Goal: Transaction & Acquisition: Obtain resource

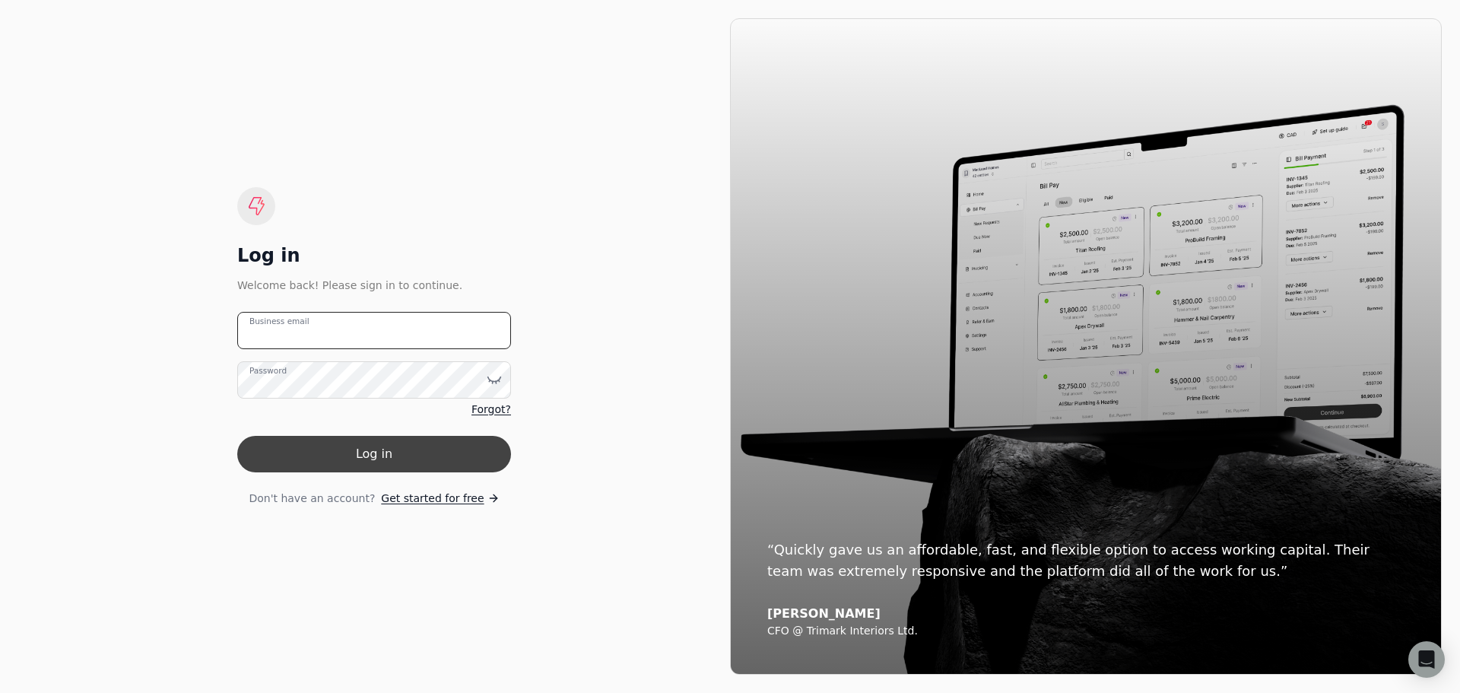
type email "[PERSON_NAME][EMAIL_ADDRESS][DOMAIN_NAME]"
click at [332, 448] on button "Log in" at bounding box center [374, 454] width 274 height 37
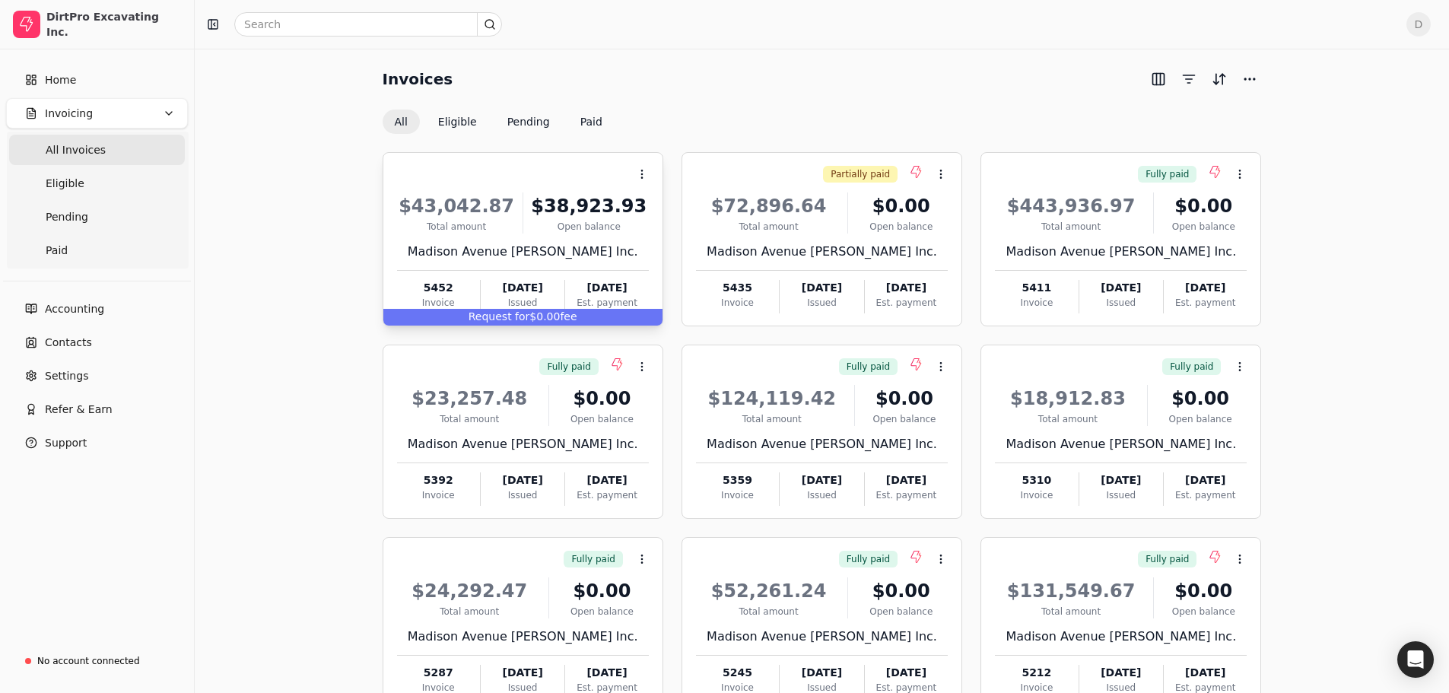
click at [535, 256] on div "Madison Avenue [PERSON_NAME] Inc." at bounding box center [523, 252] width 252 height 18
click at [504, 315] on span "Request for" at bounding box center [500, 316] width 62 height 12
click at [526, 317] on span "Request for" at bounding box center [500, 316] width 62 height 12
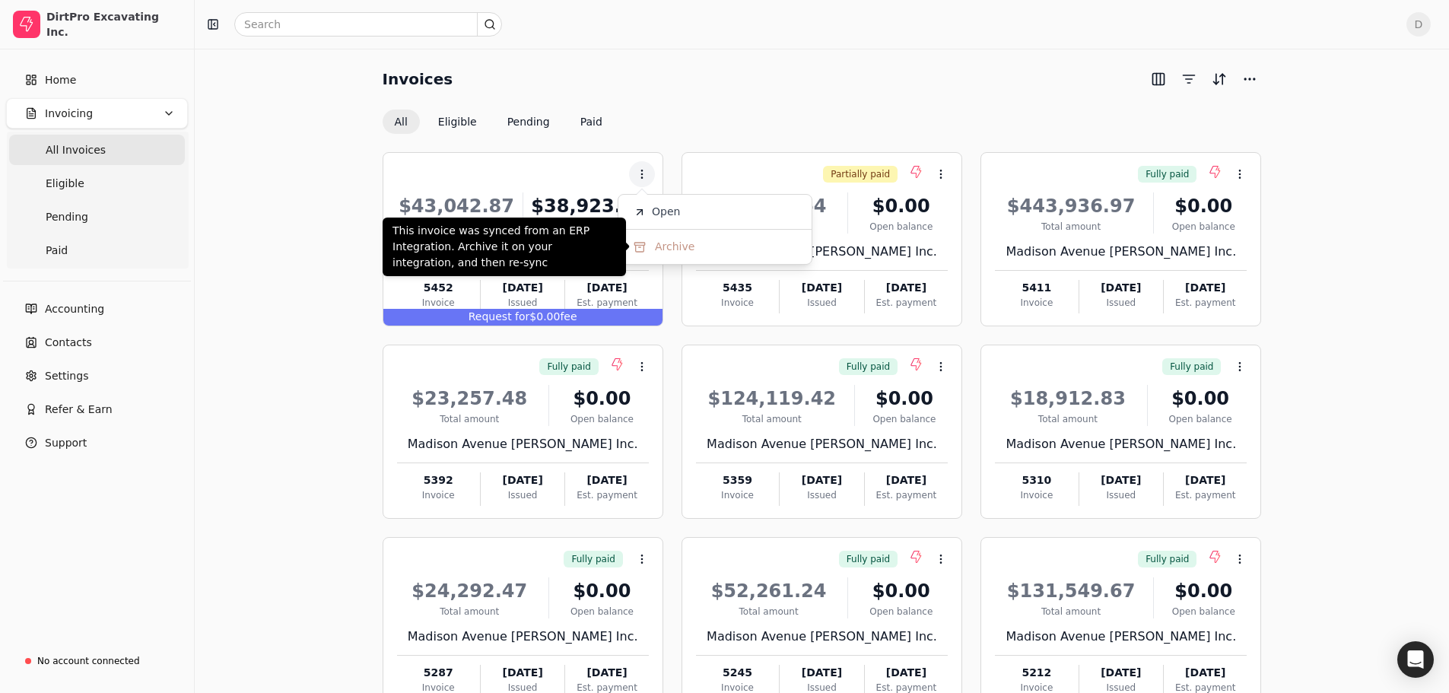
click at [664, 227] on ul "Open Archive" at bounding box center [715, 229] width 195 height 71
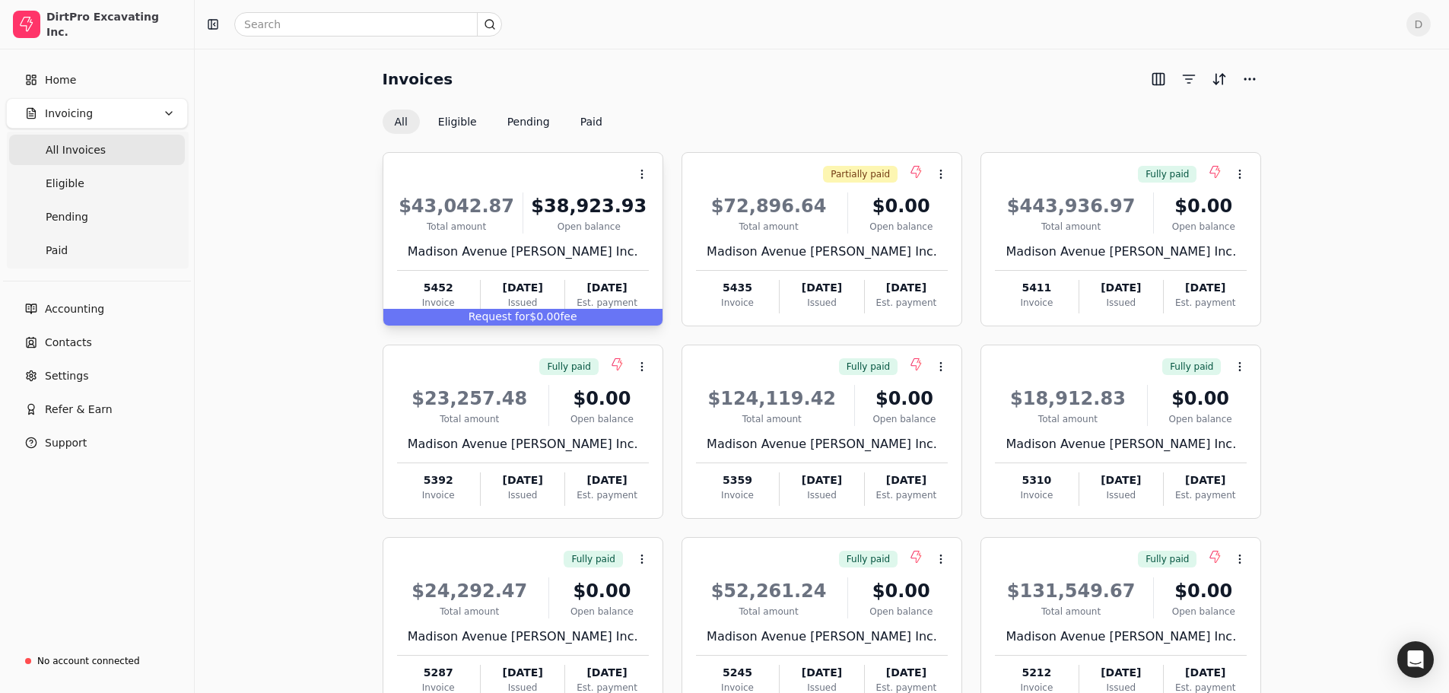
click at [535, 272] on div "$43,042.87 Total amount $38,923.93 Open [STREET_ADDRESS] [PERSON_NAME] Inc. 545…" at bounding box center [523, 248] width 252 height 130
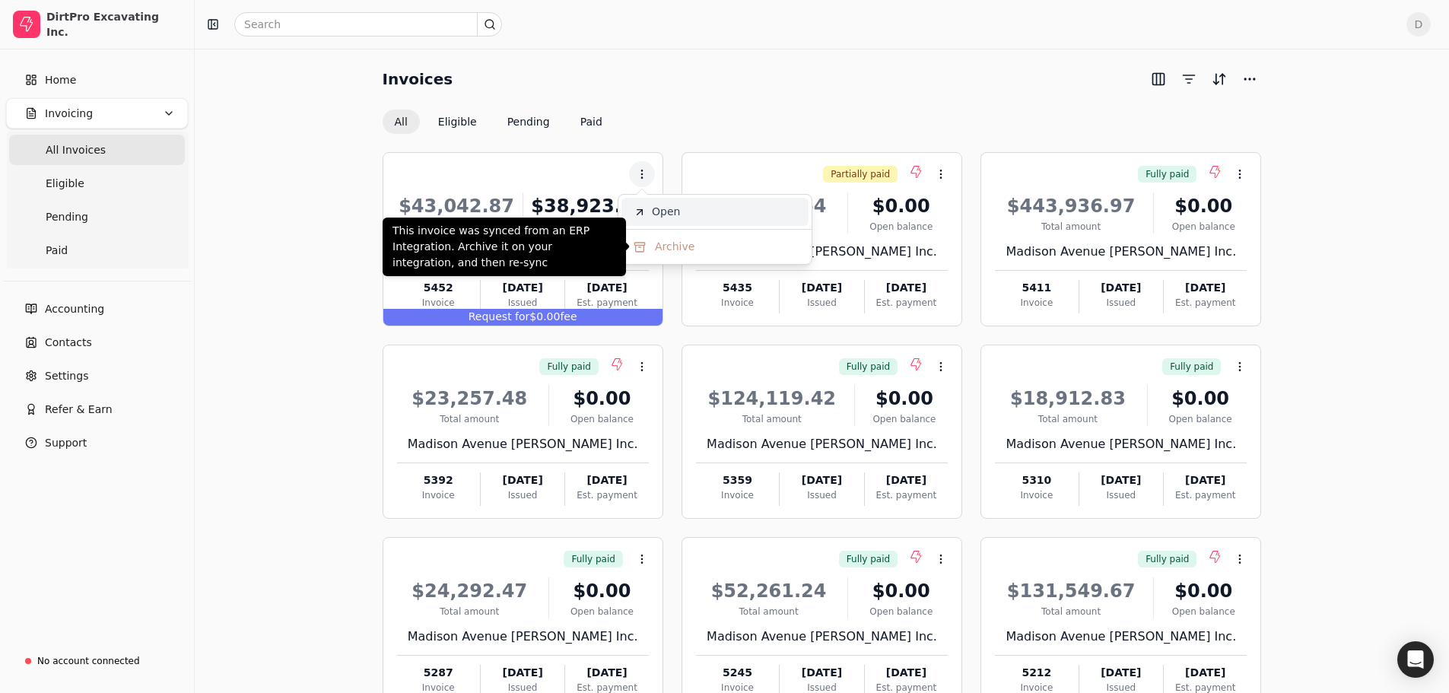
click at [675, 208] on span "Open" at bounding box center [666, 212] width 28 height 16
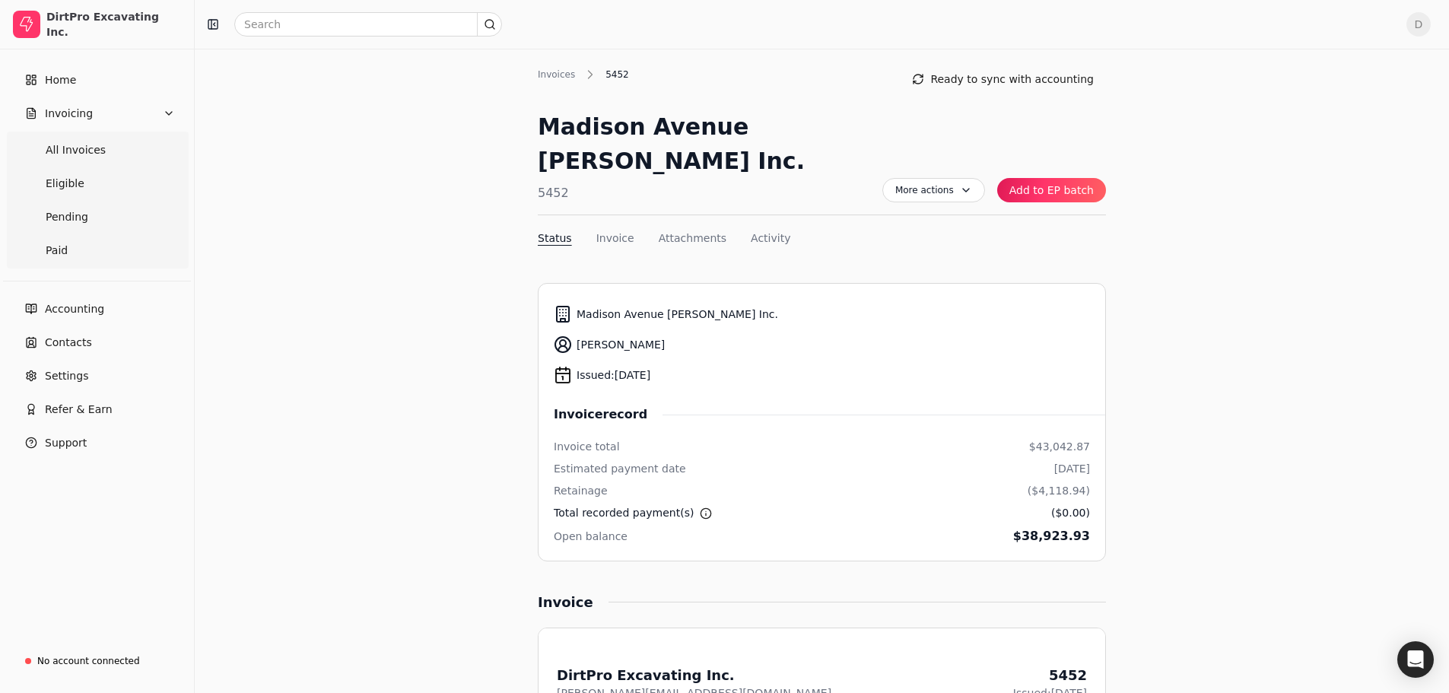
click at [950, 172] on div "More actions Context Menu Button Add to EP batch" at bounding box center [994, 162] width 224 height 105
click at [946, 178] on span "More actions" at bounding box center [933, 190] width 103 height 24
click at [941, 178] on span "More actions" at bounding box center [933, 190] width 103 height 24
click at [84, 147] on span "All Invoices" at bounding box center [76, 150] width 60 height 16
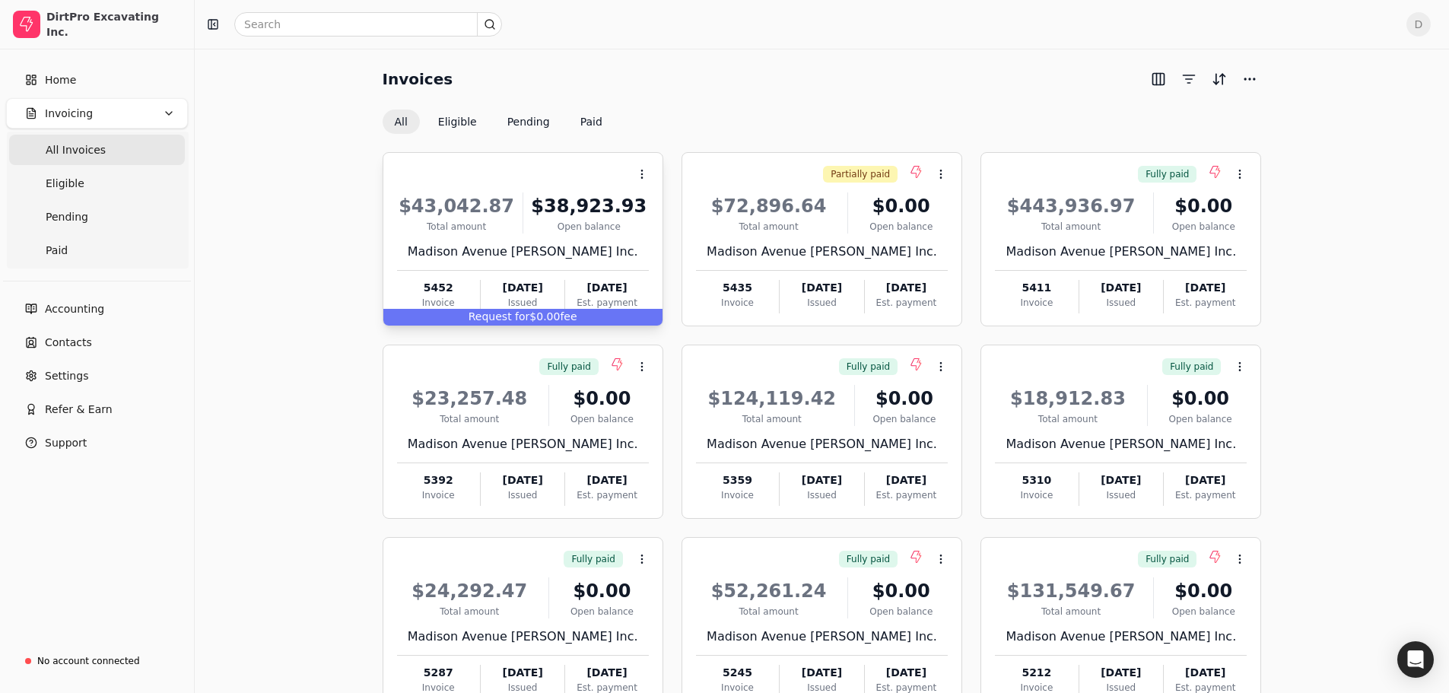
click at [547, 317] on div "Request for $0.00 fee" at bounding box center [522, 317] width 279 height 17
click at [593, 294] on div "[DATE]" at bounding box center [606, 288] width 83 height 16
click at [564, 202] on div "$38,923.93" at bounding box center [588, 205] width 119 height 27
click at [453, 116] on button "Eligible" at bounding box center [457, 122] width 63 height 24
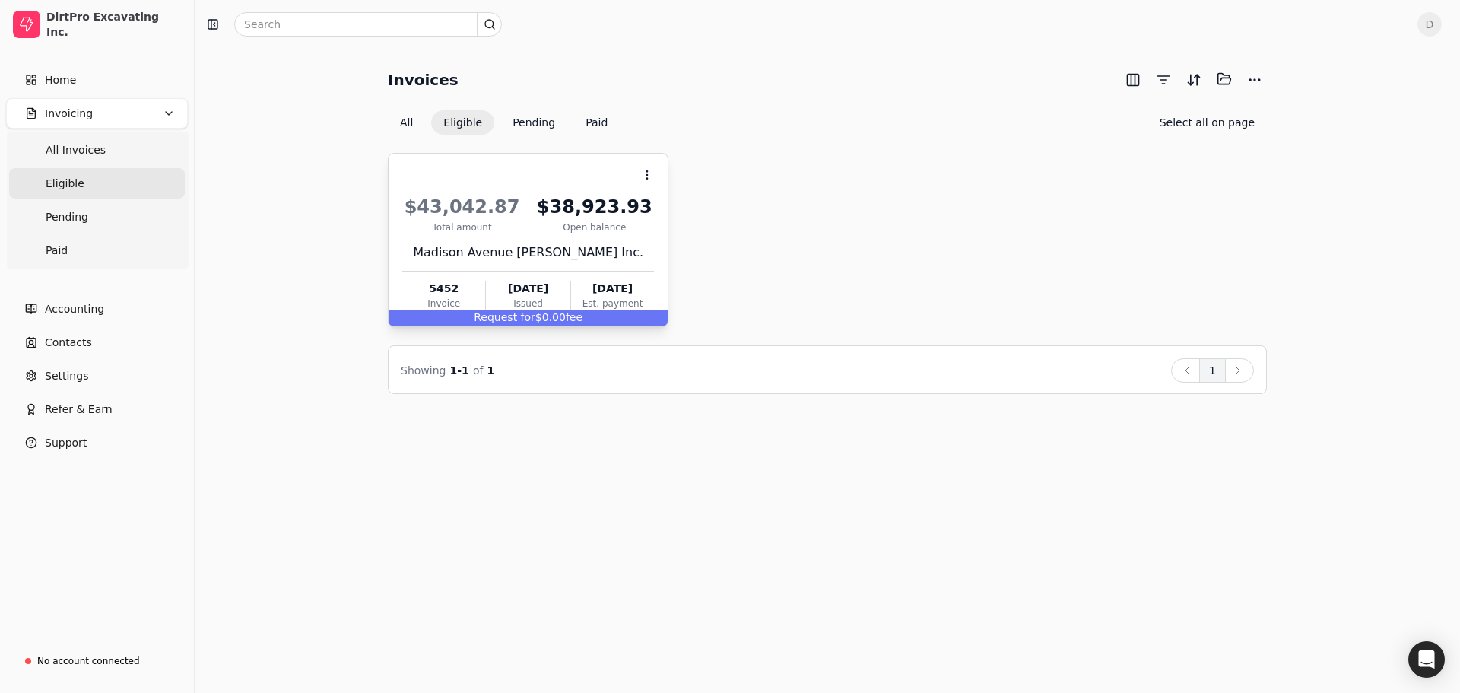
click at [581, 208] on div "$38,923.93" at bounding box center [594, 206] width 119 height 27
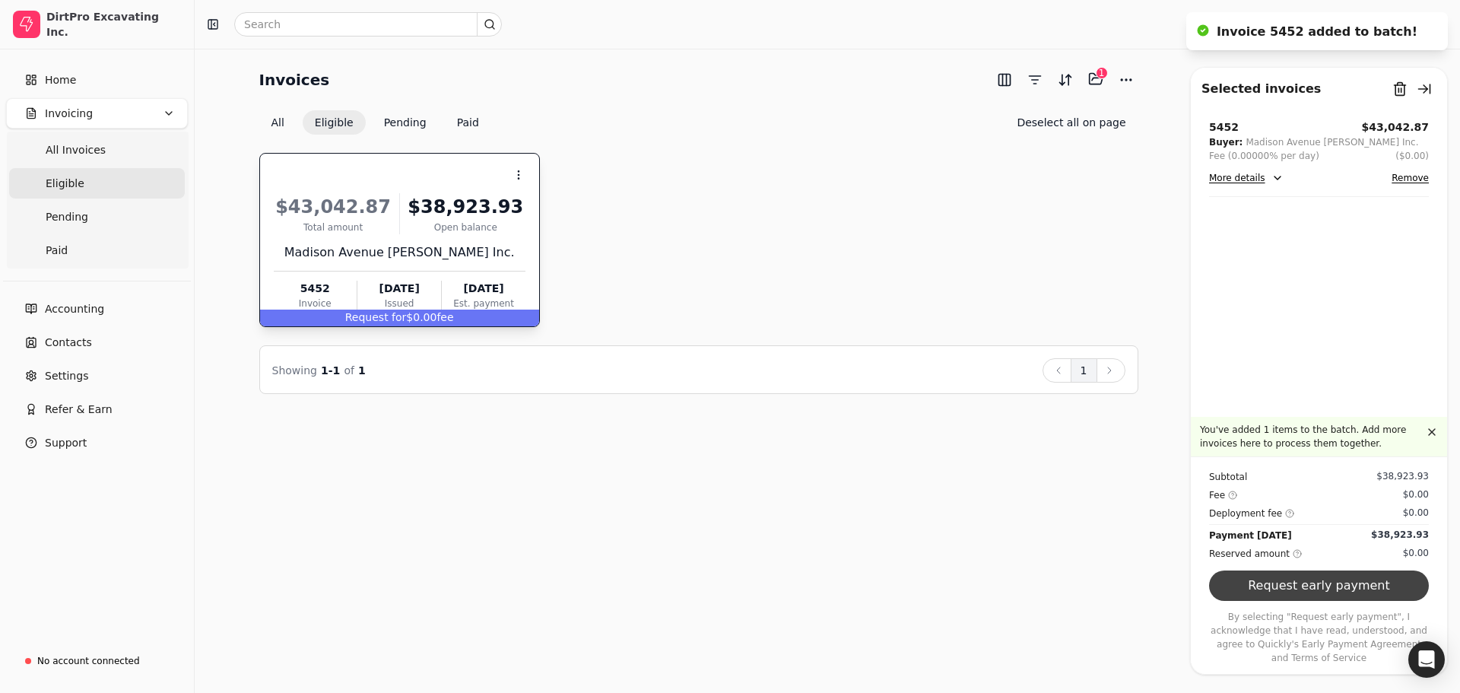
click at [1338, 596] on button "Request early payment" at bounding box center [1319, 585] width 220 height 30
